Goal: Task Accomplishment & Management: Complete application form

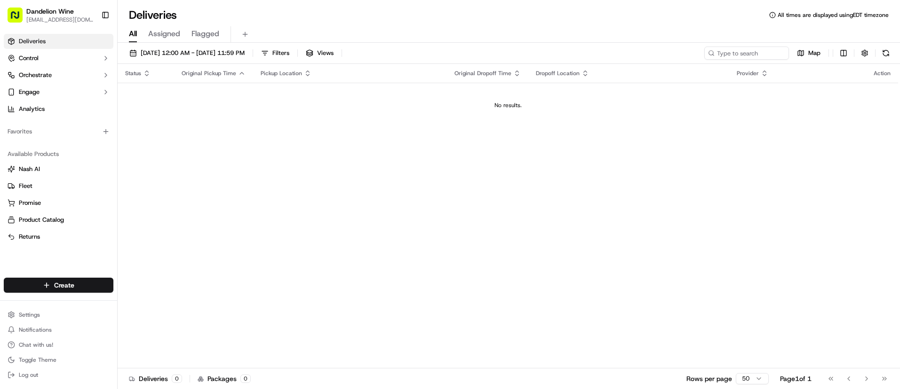
click at [53, 43] on link "Deliveries" at bounding box center [59, 41] width 110 height 15
click at [74, 283] on html "Dandelion Wine [EMAIL_ADDRESS][DOMAIN_NAME] Toggle Sidebar Deliveries Control O…" at bounding box center [450, 194] width 900 height 389
click at [148, 303] on link "Delivery" at bounding box center [170, 302] width 105 height 17
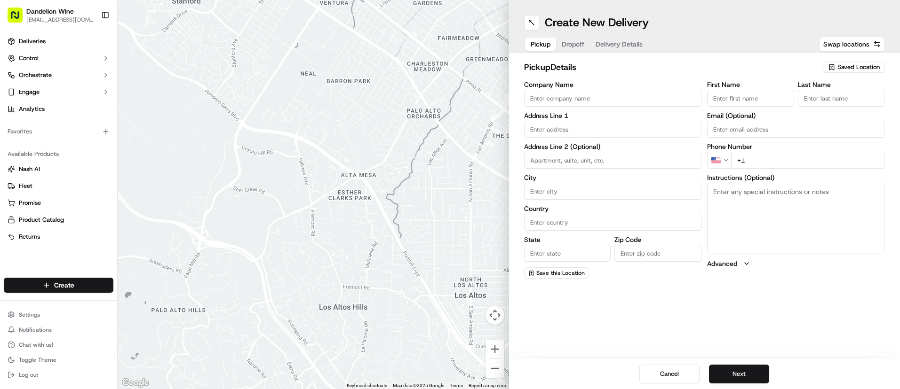
click at [848, 70] on span "Saved Location" at bounding box center [858, 67] width 42 height 8
click at [823, 100] on span "DANDELION WINE" at bounding box center [838, 102] width 116 height 8
type input "DANDELION WINE"
type input "[STREET_ADDRESS]"
type input "[GEOGRAPHIC_DATA]"
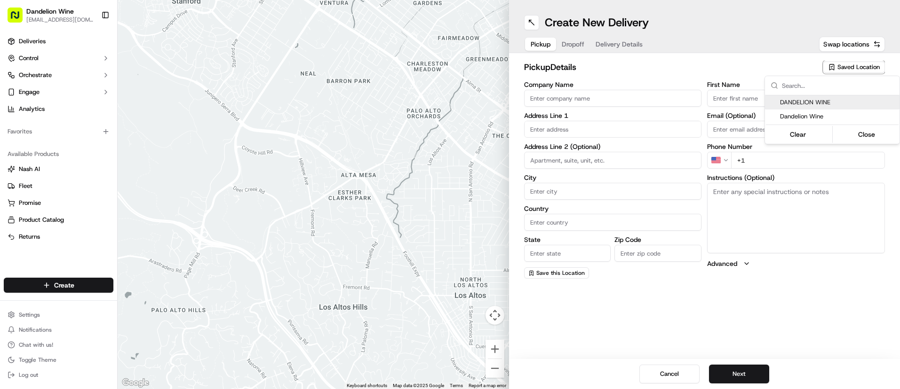
type input "US"
type input "NY"
type input "11222"
type input "[EMAIL_ADDRESS][DOMAIN_NAME]"
type input "[PHONE_NUMBER]"
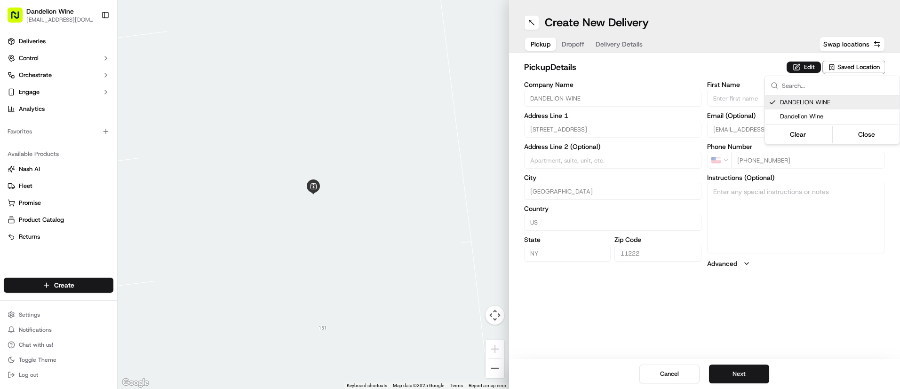
click at [717, 294] on html "Dandelion Wine [EMAIL_ADDRESS][DOMAIN_NAME] Toggle Sidebar Deliveries Control O…" at bounding box center [450, 194] width 900 height 389
click at [575, 44] on span "Dropoff" at bounding box center [572, 43] width 23 height 9
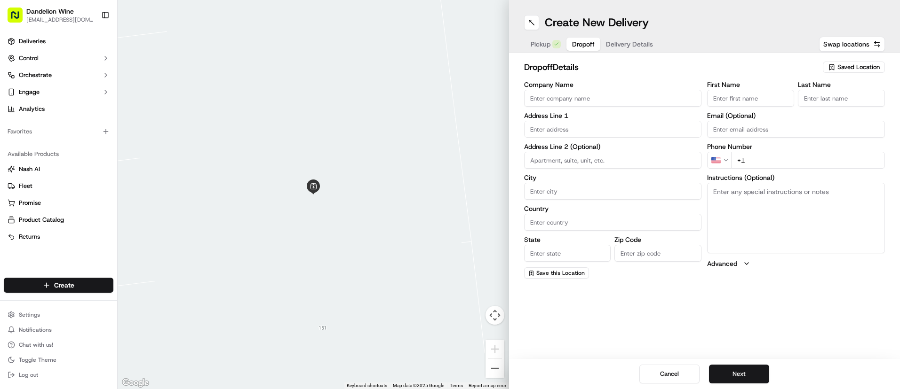
click at [560, 126] on input "text" at bounding box center [613, 129] width 178 height 17
paste input "[PERSON_NAME] [STREET_ADDRESS][US_STATE]"
click at [598, 150] on div "[STREET_ADDRESS][US_STATE]" at bounding box center [612, 149] width 173 height 14
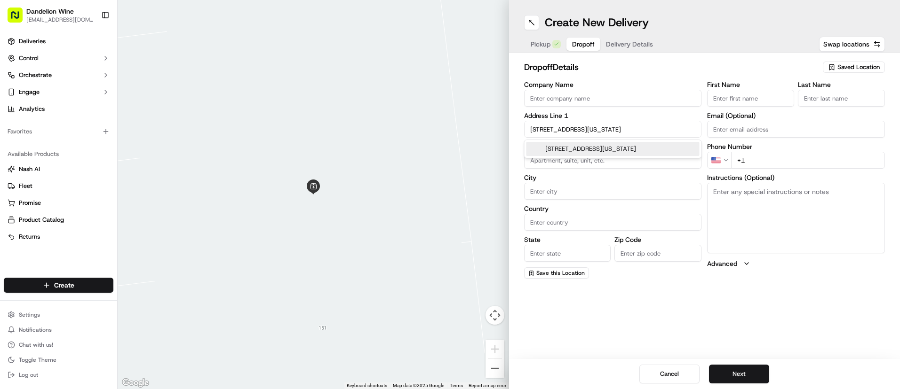
type input "[STREET_ADDRESS]"
type input "[GEOGRAPHIC_DATA]"
type input "NY"
type input "11222"
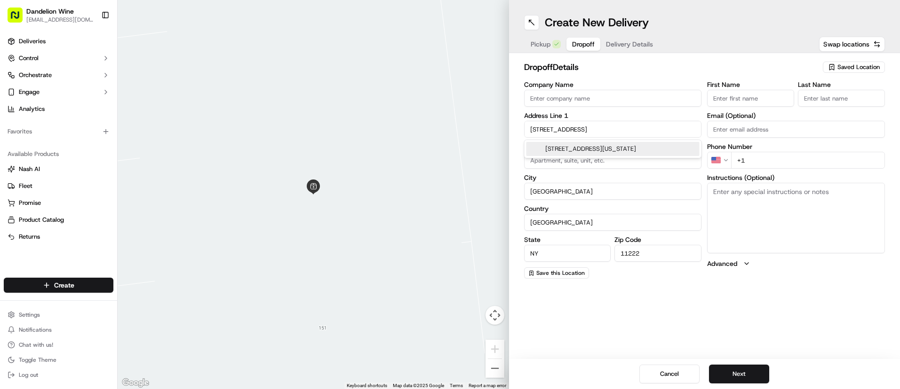
type input "[STREET_ADDRESS]"
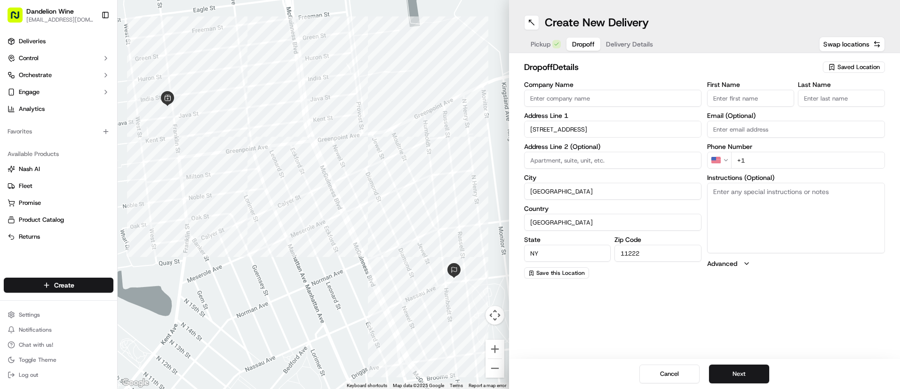
click at [739, 95] on input "First Name" at bounding box center [750, 98] width 87 height 17
paste input "[PERSON_NAME] [STREET_ADDRESS][US_STATE]"
type input "[PERSON_NAME]"
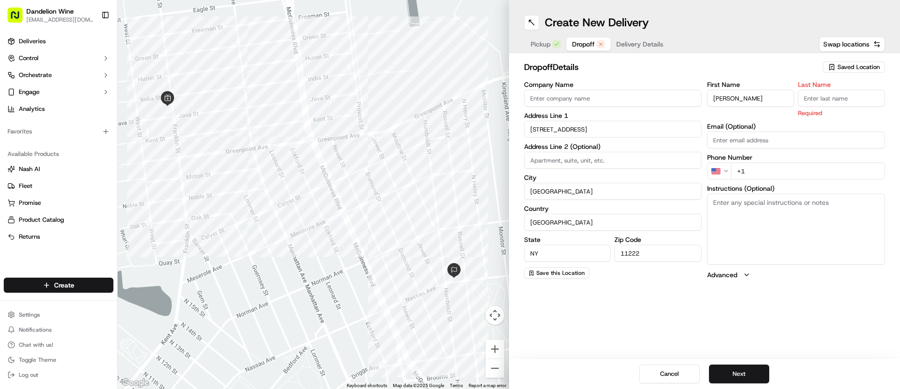
click at [832, 102] on input "Last Name" at bounding box center [841, 98] width 87 height 17
type input "[PERSON_NAME]"
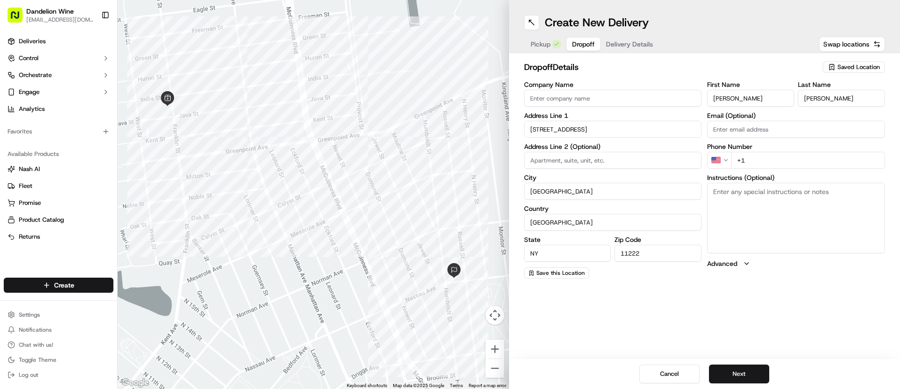
drag, startPoint x: 737, startPoint y: 96, endPoint x: 773, endPoint y: 100, distance: 36.4
click at [773, 100] on input "[PERSON_NAME]" at bounding box center [750, 98] width 87 height 17
type input "[PERSON_NAME]"
click at [768, 153] on input "+1" at bounding box center [808, 160] width 154 height 17
click at [754, 159] on input "+1" at bounding box center [808, 160] width 154 height 17
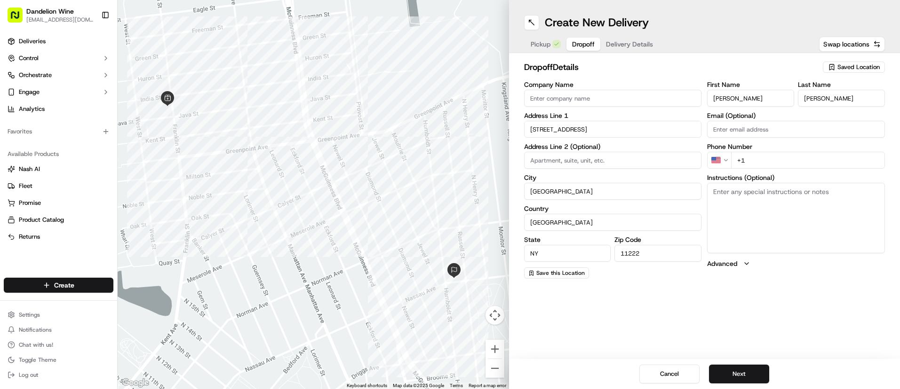
paste input "[PHONE_NUMBER]"
type input "[PHONE_NUMBER]"
click at [752, 374] on button "Next" at bounding box center [739, 374] width 60 height 19
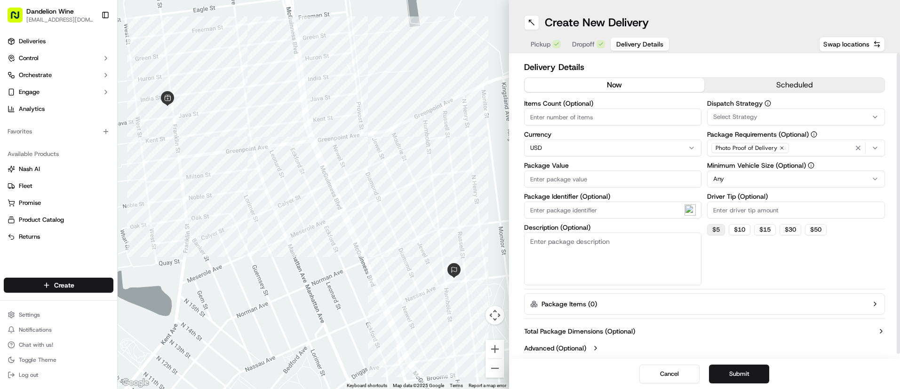
click at [710, 226] on button "$ 5" at bounding box center [716, 229] width 18 height 11
type input "5"
click at [553, 115] on input "Items Count (Optional)" at bounding box center [613, 117] width 178 height 17
type input "2"
click at [572, 179] on input "Package Value" at bounding box center [613, 179] width 178 height 17
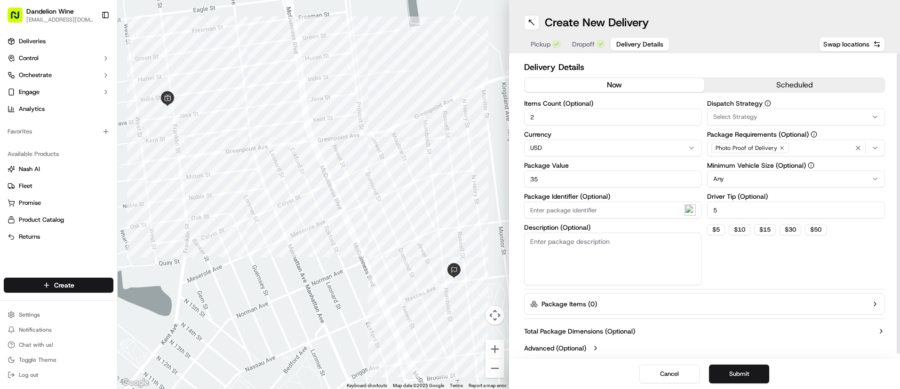
type input "35"
click at [561, 248] on textarea "Description (Optional)" at bounding box center [613, 259] width 178 height 53
type textarea "b"
type textarea "2 bottles of wine"
click at [577, 301] on label "Package Items ( 0 )" at bounding box center [568, 304] width 55 height 9
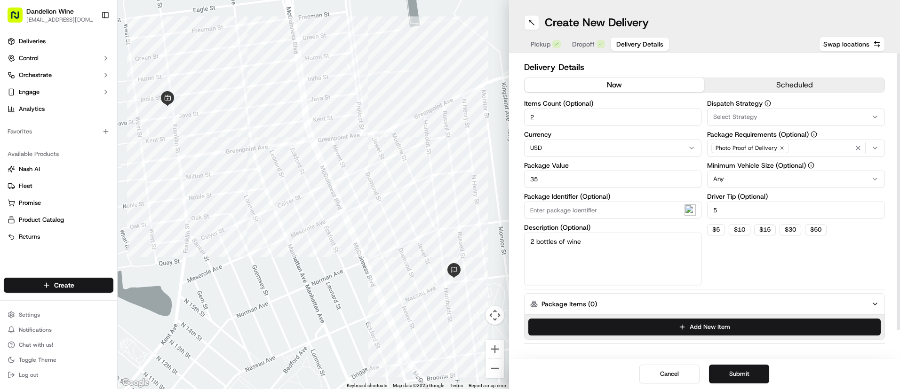
click at [577, 301] on label "Package Items ( 0 )" at bounding box center [568, 304] width 55 height 9
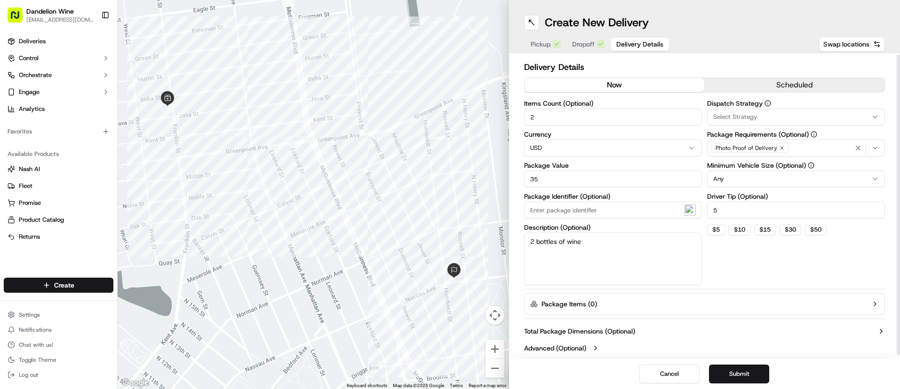
scroll to position [5, 0]
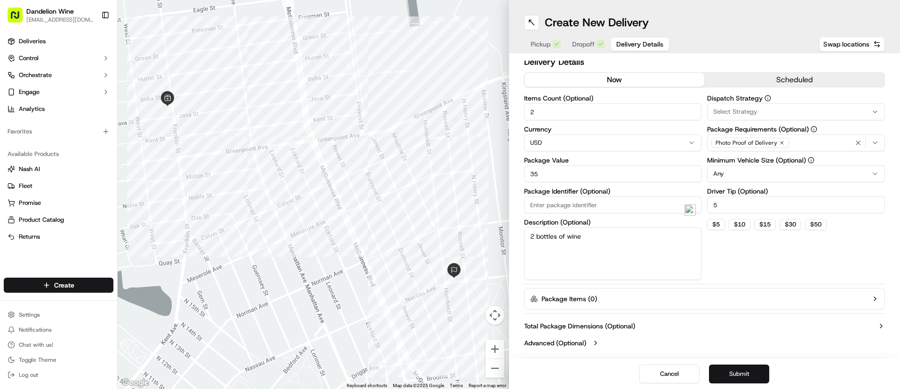
click at [733, 372] on button "Submit" at bounding box center [739, 374] width 60 height 19
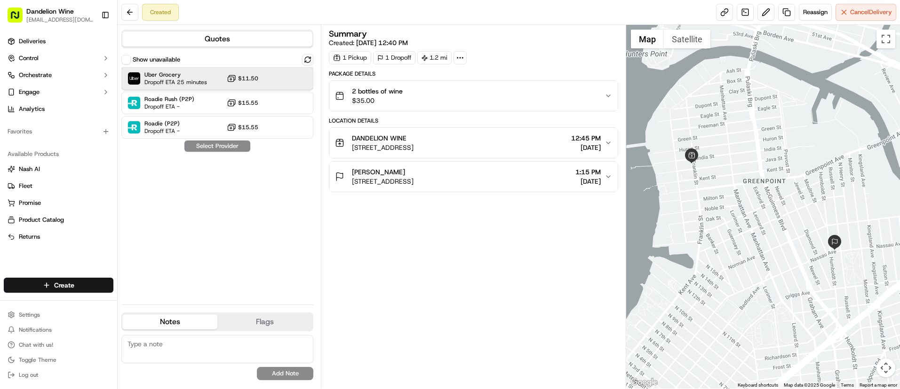
click at [272, 78] on div "Uber Grocery Dropoff ETA 25 minutes $11.50" at bounding box center [217, 78] width 192 height 23
click at [197, 149] on button "Assign Provider" at bounding box center [217, 146] width 67 height 11
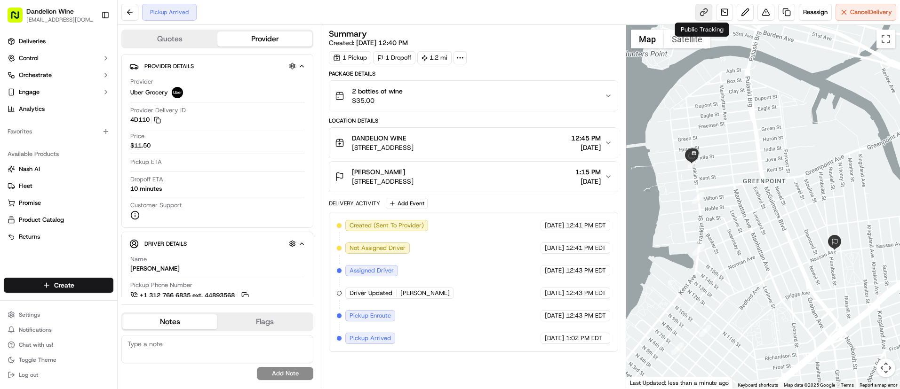
click at [703, 11] on link at bounding box center [703, 12] width 17 height 17
